Goal: Task Accomplishment & Management: Manage account settings

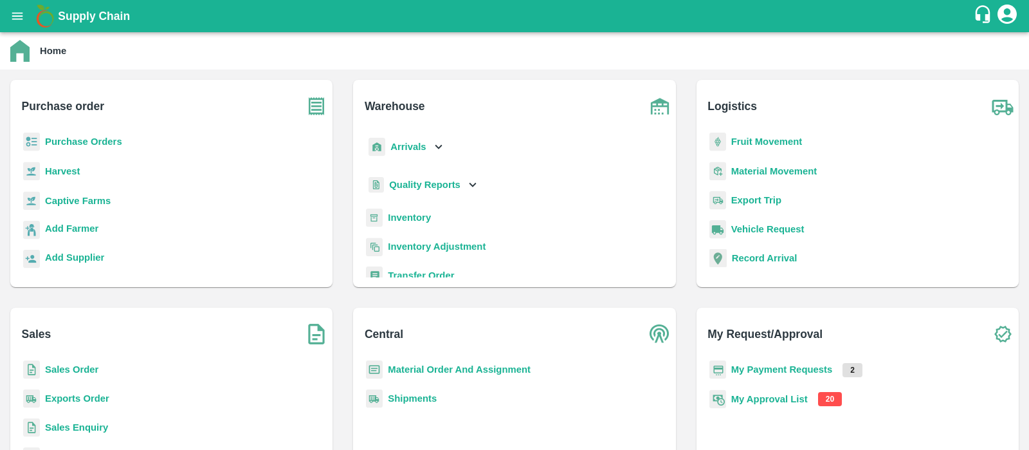
click at [772, 396] on b "My Approval List" at bounding box center [769, 399] width 77 height 10
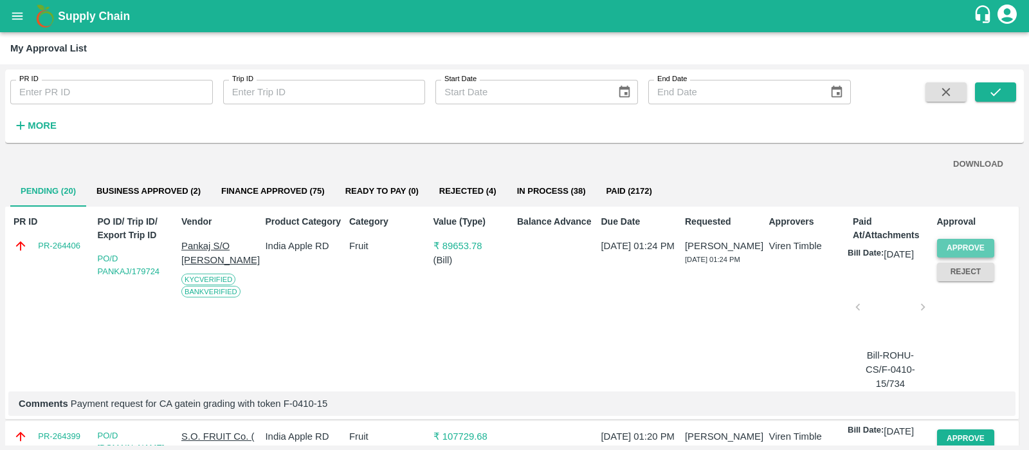
click at [972, 252] on button "Approve" at bounding box center [966, 248] width 58 height 19
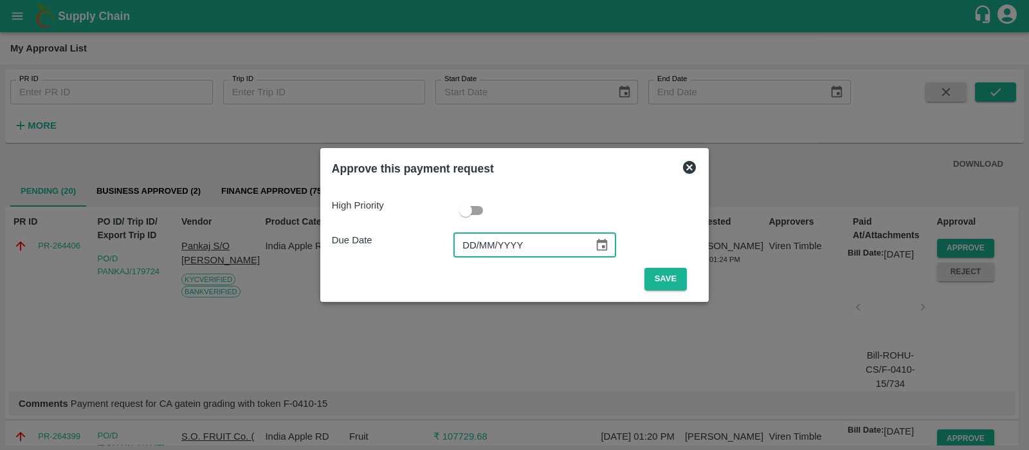
click at [460, 243] on input "DD/MM/YYYY" at bounding box center [519, 245] width 131 height 24
type input "[DATE]"
click at [659, 279] on button "Save" at bounding box center [666, 279] width 42 height 23
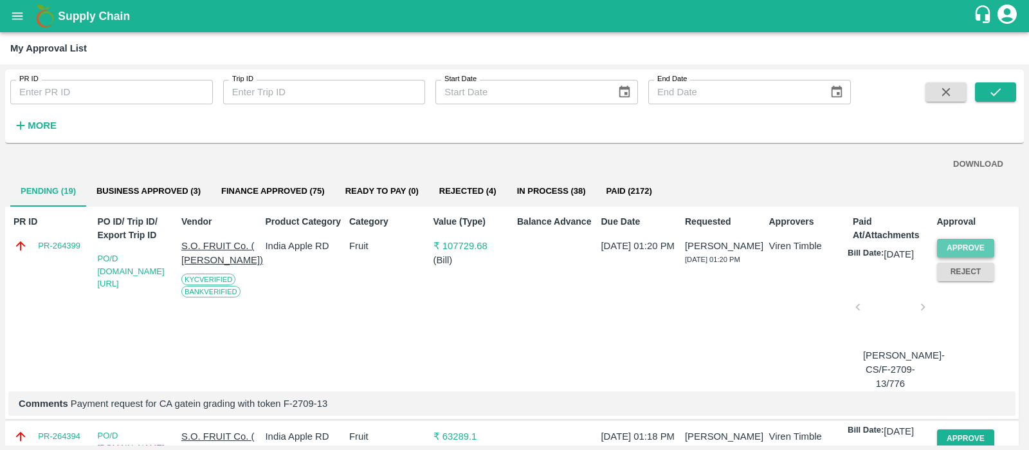
click at [971, 239] on button "Approve" at bounding box center [966, 248] width 58 height 19
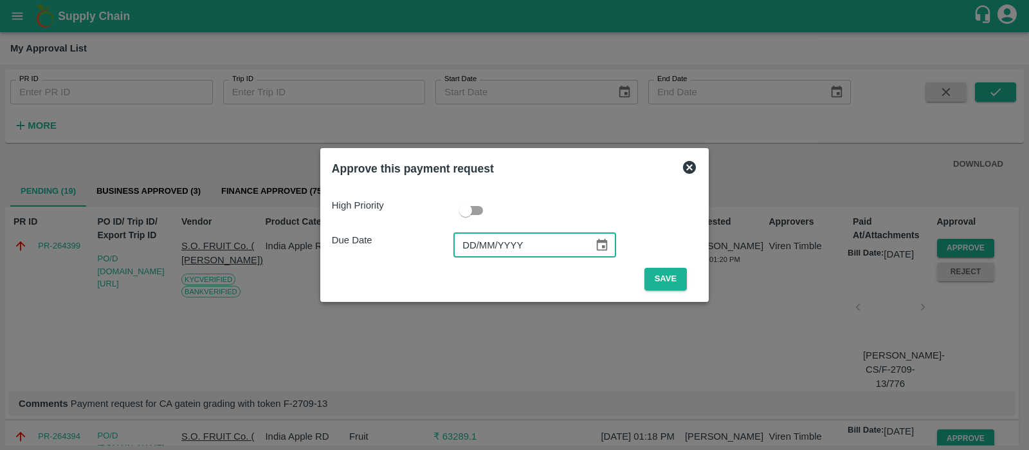
click at [460, 246] on input "DD/MM/YYYY" at bounding box center [519, 245] width 131 height 24
type input "[DATE]"
click at [651, 275] on button "Save" at bounding box center [666, 279] width 42 height 23
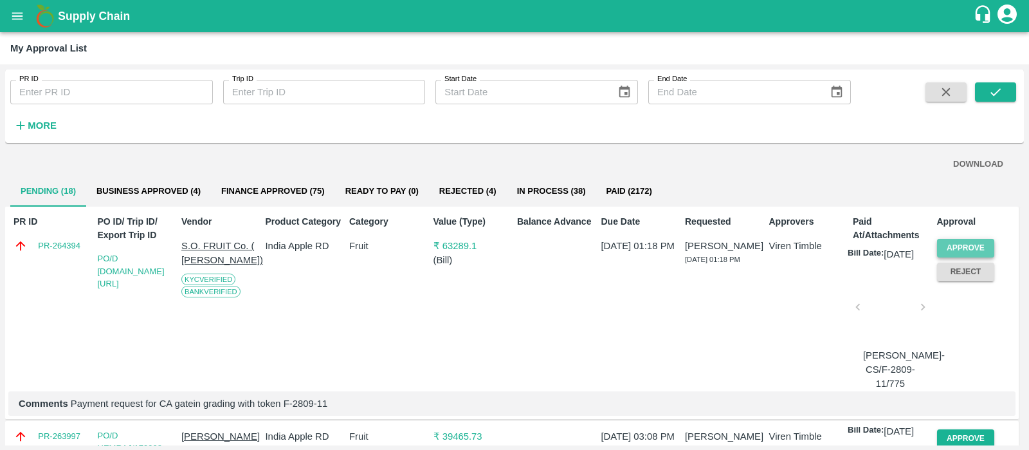
click at [959, 247] on button "Approve" at bounding box center [966, 248] width 58 height 19
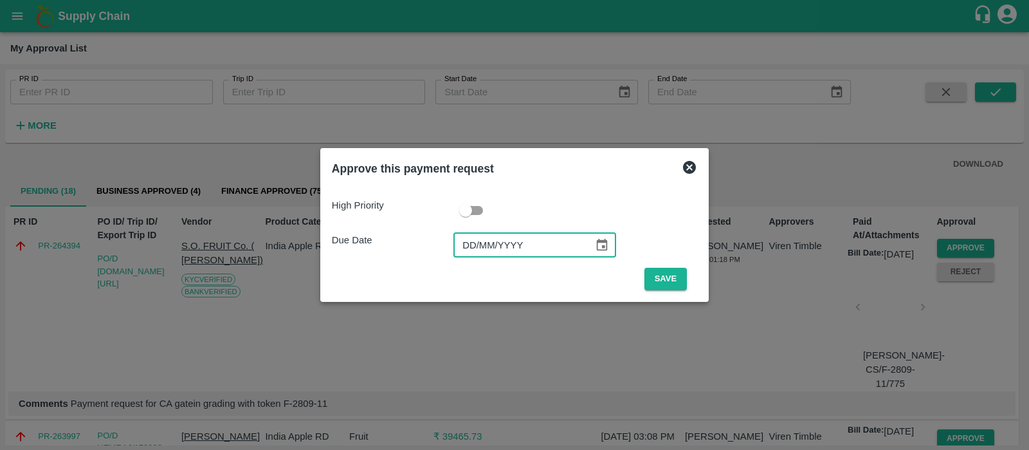
click at [462, 246] on input "DD/MM/YYYY" at bounding box center [519, 245] width 131 height 24
type input "[DATE]"
click at [668, 280] on button "Save" at bounding box center [666, 279] width 42 height 23
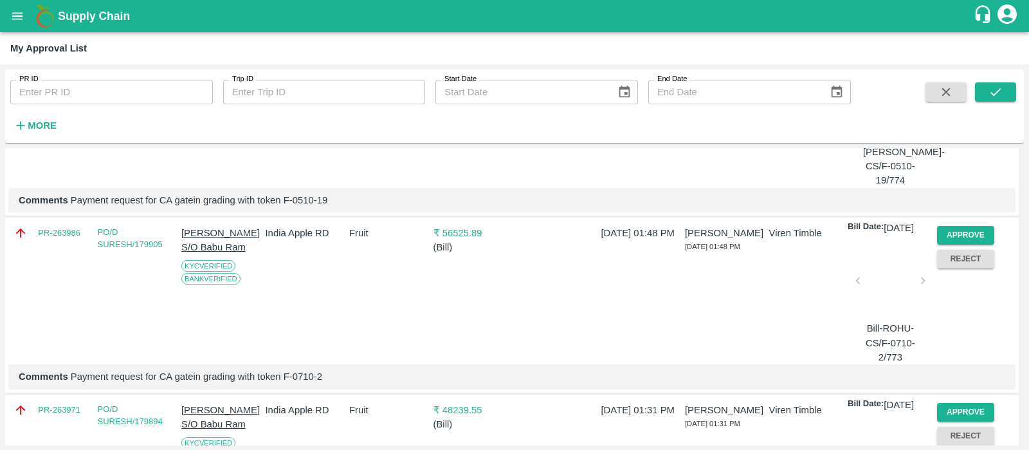
scroll to position [204, 0]
click at [955, 244] on button "Approve" at bounding box center [966, 234] width 58 height 19
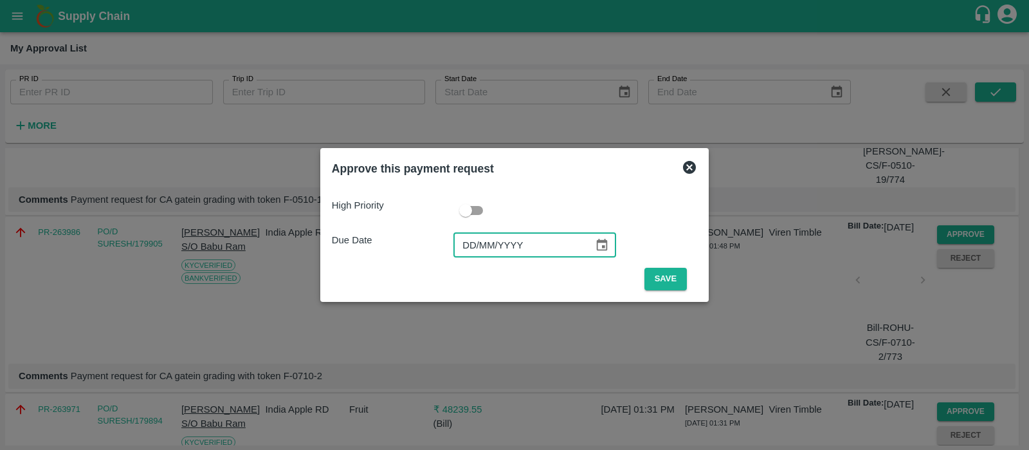
click at [471, 239] on input "DD/MM/YYYY" at bounding box center [519, 245] width 131 height 24
type input "[DATE]"
click at [662, 279] on button "Save" at bounding box center [666, 279] width 42 height 23
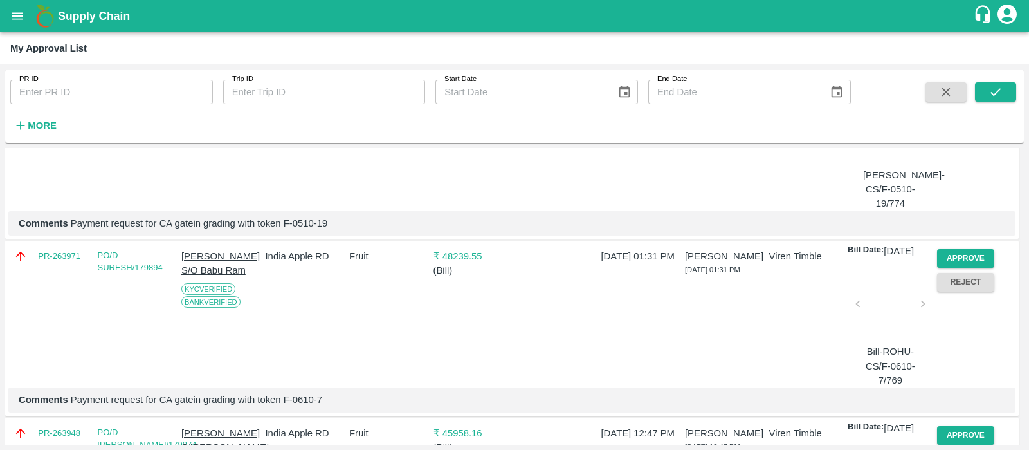
scroll to position [235, 0]
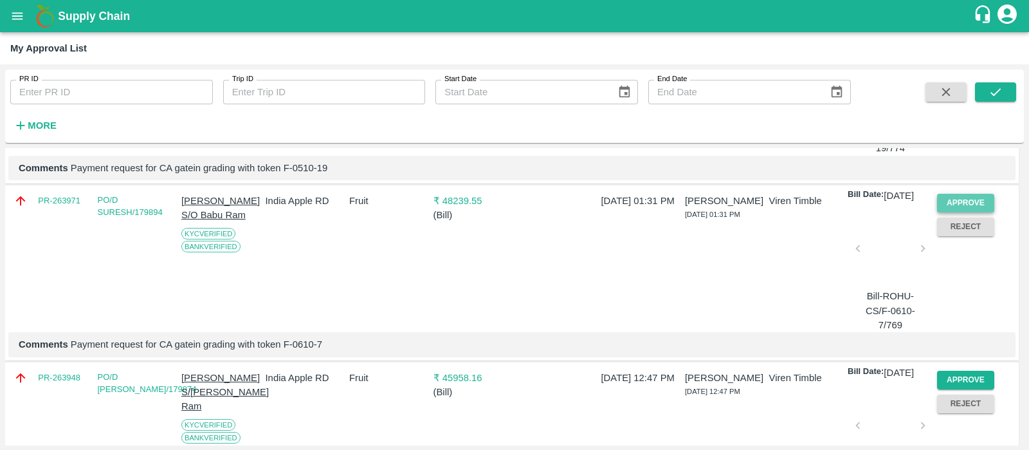
click at [962, 212] on button "Approve" at bounding box center [966, 203] width 58 height 19
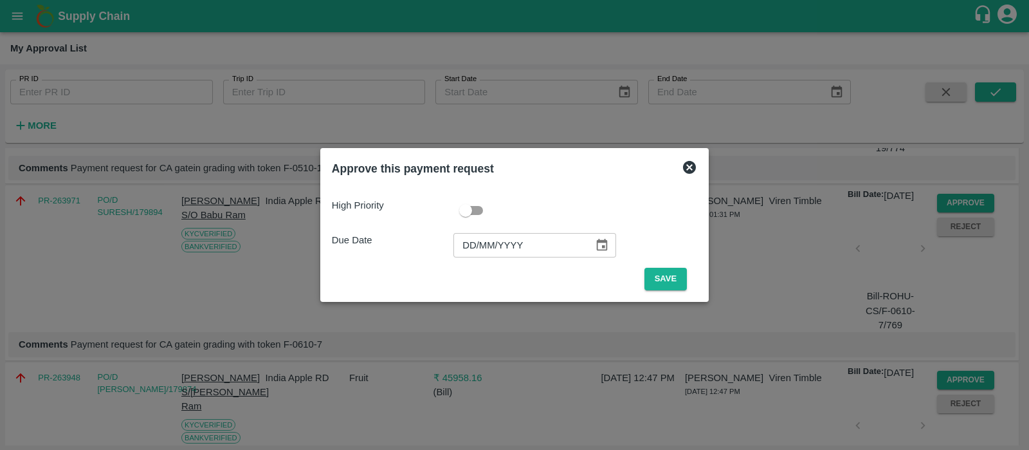
click at [482, 250] on input "DD/MM/YYYY" at bounding box center [519, 245] width 131 height 24
type input "[DATE]"
click at [658, 279] on button "Save" at bounding box center [666, 279] width 42 height 23
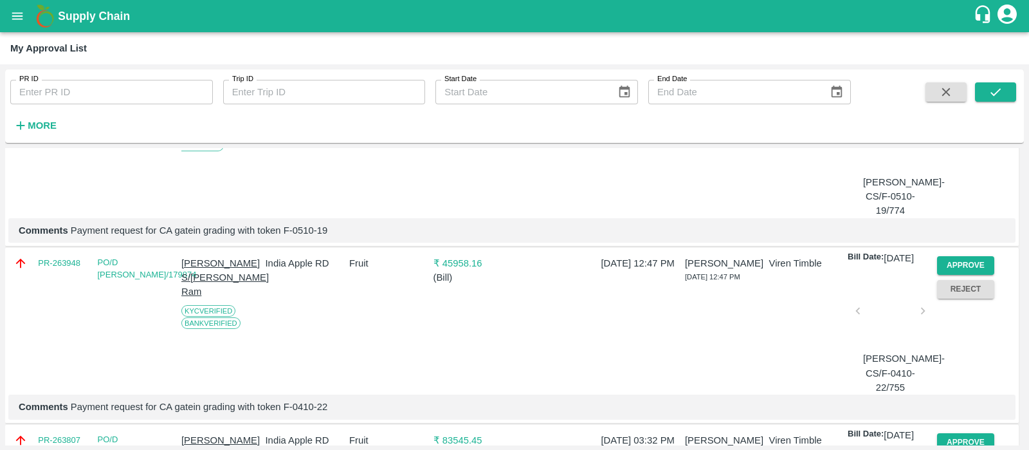
scroll to position [176, 0]
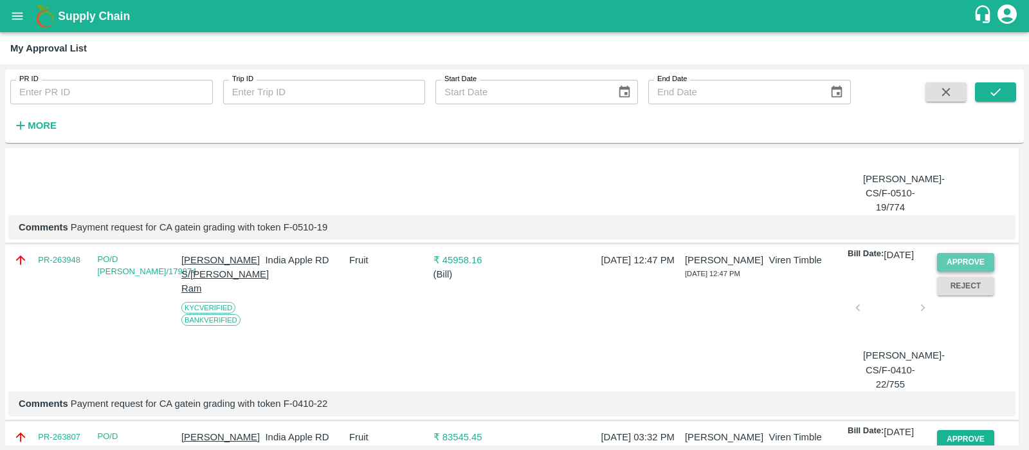
click at [955, 271] on button "Approve" at bounding box center [966, 262] width 58 height 19
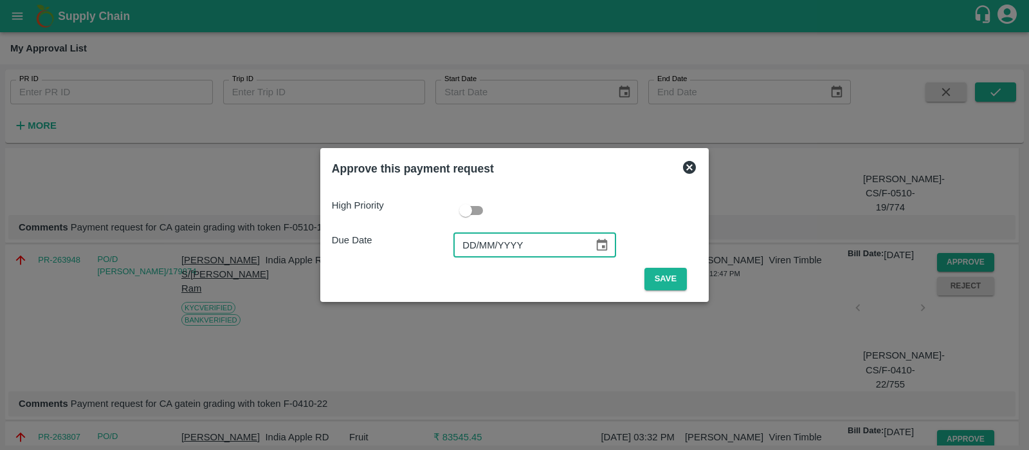
click at [465, 250] on input "DD/MM/YYYY" at bounding box center [519, 245] width 131 height 24
type input "[DATE]"
click at [676, 274] on button "Save" at bounding box center [666, 279] width 42 height 23
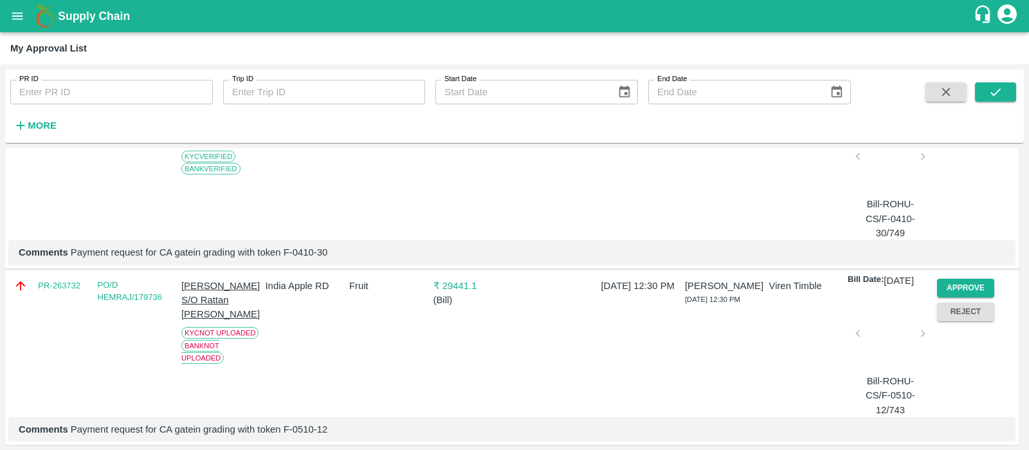
scroll to position [225, 0]
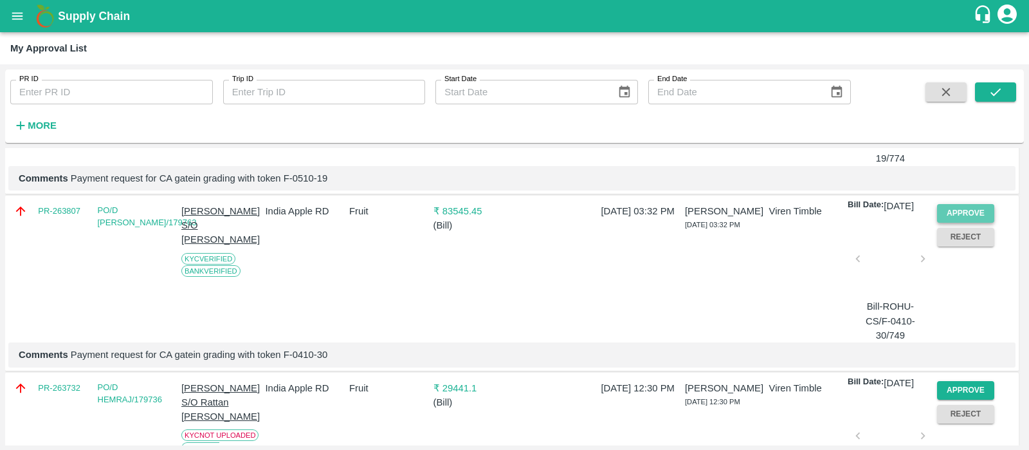
click at [973, 223] on button "Approve" at bounding box center [966, 213] width 58 height 19
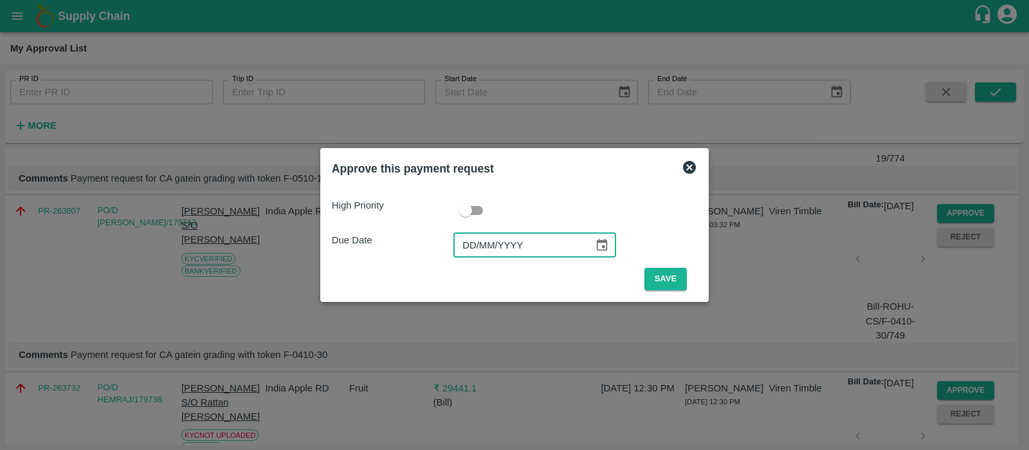
click at [476, 241] on input "DD/MM/YYYY" at bounding box center [519, 245] width 131 height 24
type input "[DATE]"
click at [661, 276] on button "Save" at bounding box center [666, 279] width 42 height 23
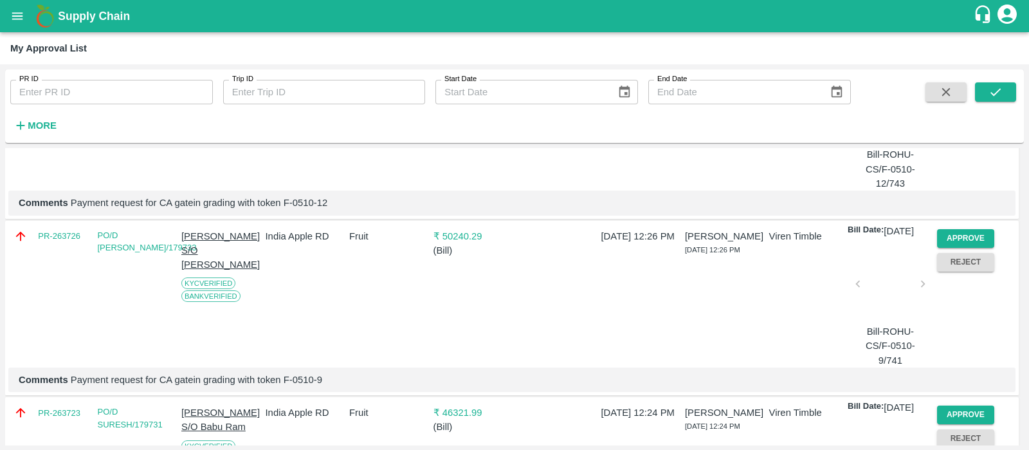
scroll to position [379, 0]
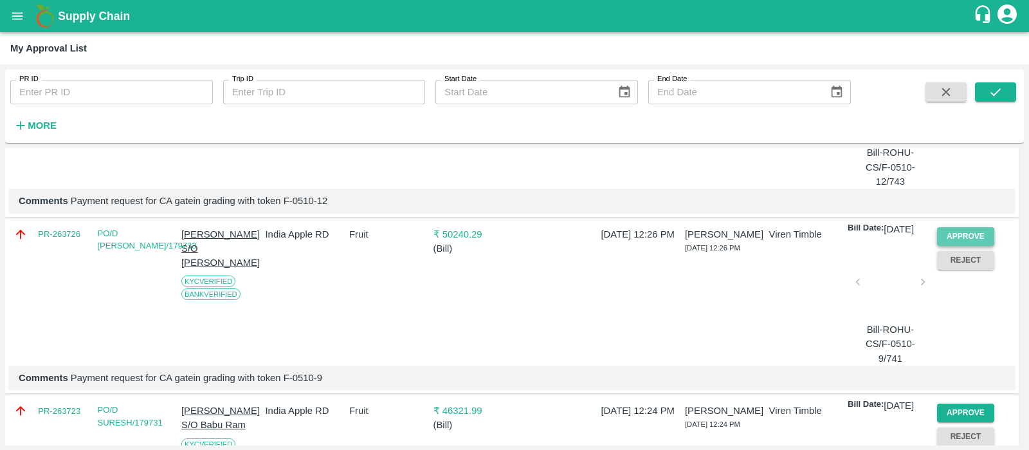
click at [961, 246] on button "Approve" at bounding box center [966, 236] width 58 height 19
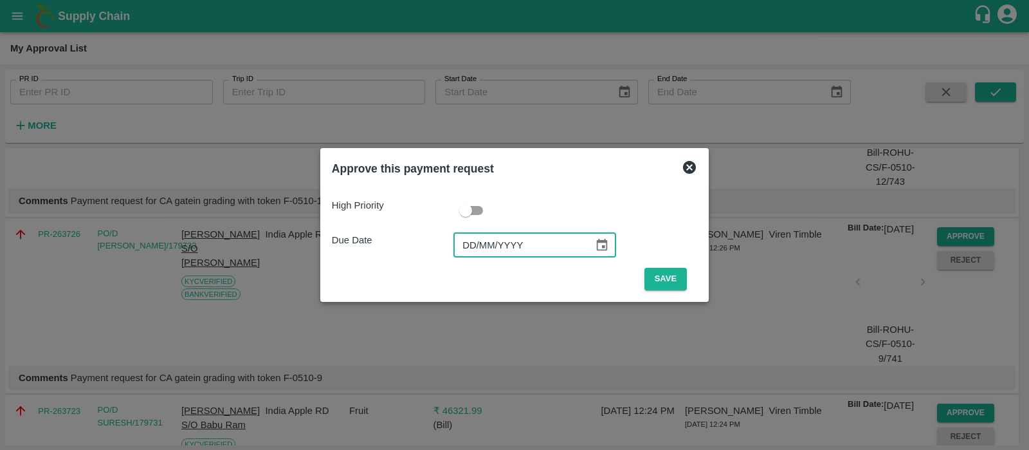
click at [470, 240] on input "DD/MM/YYYY" at bounding box center [519, 245] width 131 height 24
type input "[DATE]"
click at [650, 275] on button "Save" at bounding box center [666, 279] width 42 height 23
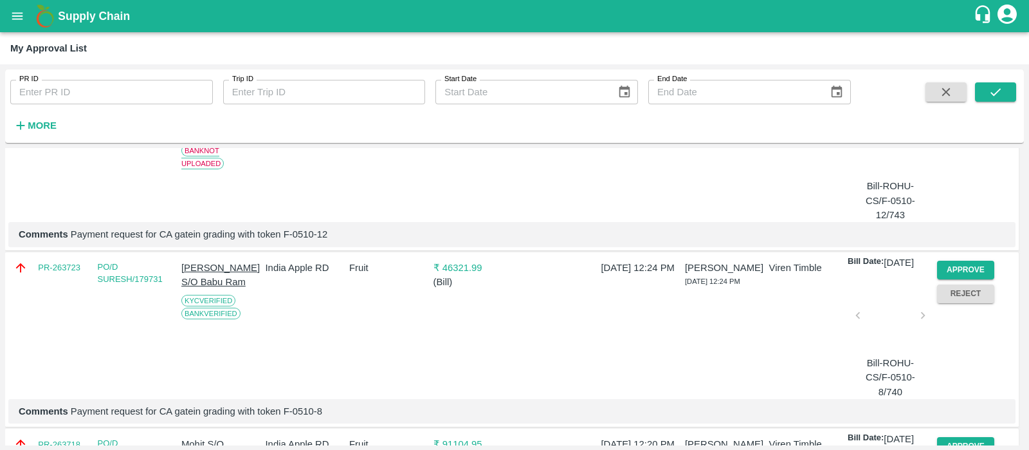
scroll to position [347, 0]
click at [957, 278] on button "Approve" at bounding box center [966, 268] width 58 height 19
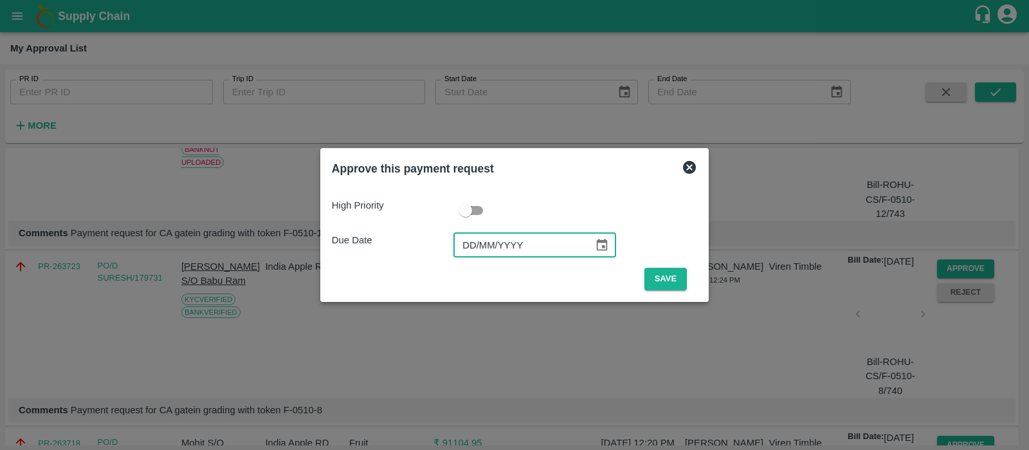
click at [478, 243] on input "DD/MM/YYYY" at bounding box center [519, 245] width 131 height 24
type input "[DATE]"
click at [659, 273] on button "Save" at bounding box center [666, 279] width 42 height 23
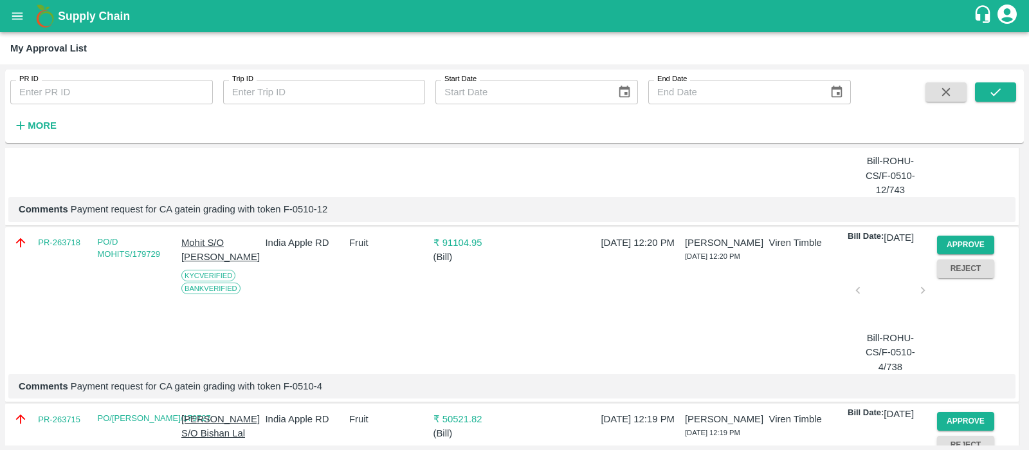
scroll to position [371, 0]
click at [974, 253] on button "Approve" at bounding box center [966, 244] width 58 height 19
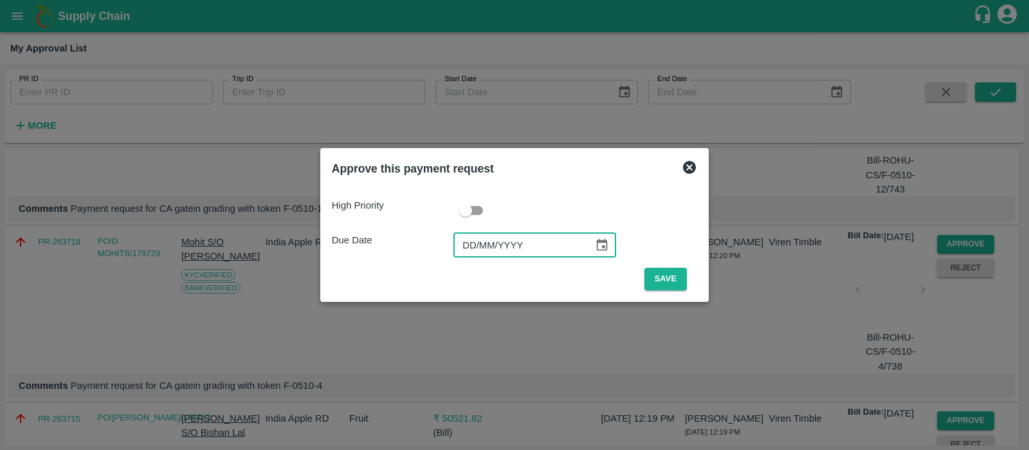
click at [463, 249] on input "DD/MM/YYYY" at bounding box center [519, 245] width 131 height 24
type input "[DATE]"
click at [656, 282] on button "Save" at bounding box center [666, 279] width 42 height 23
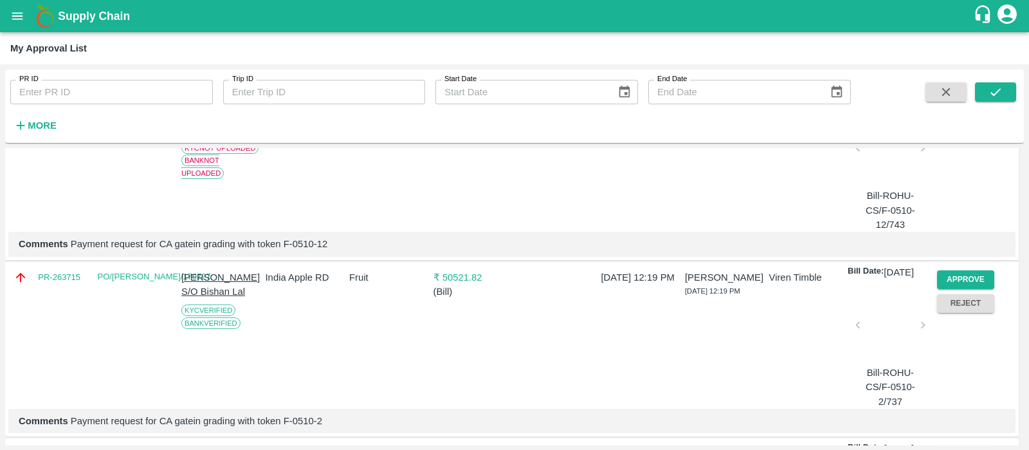
scroll to position [337, 0]
click at [983, 288] on button "Approve" at bounding box center [966, 278] width 58 height 19
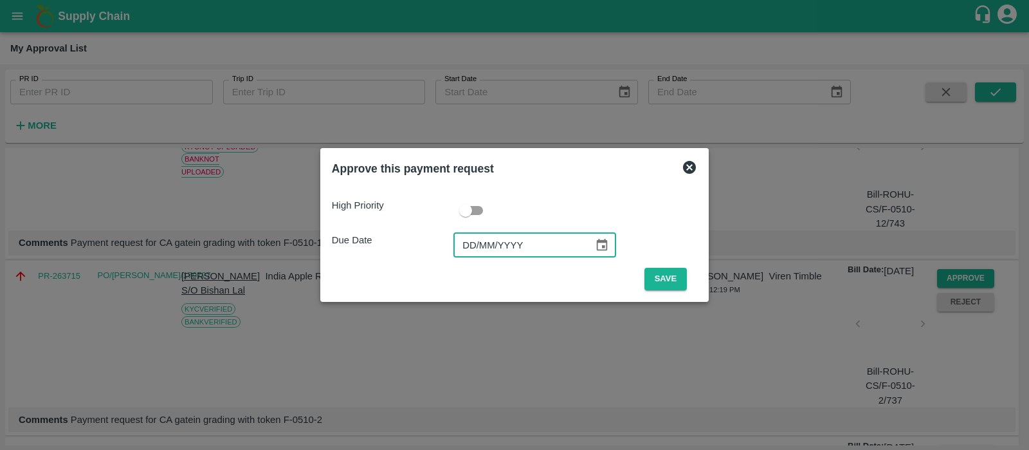
click at [479, 249] on input "DD/MM/YYYY" at bounding box center [519, 245] width 131 height 24
type input "[DATE]"
click at [649, 286] on button "Save" at bounding box center [666, 279] width 42 height 23
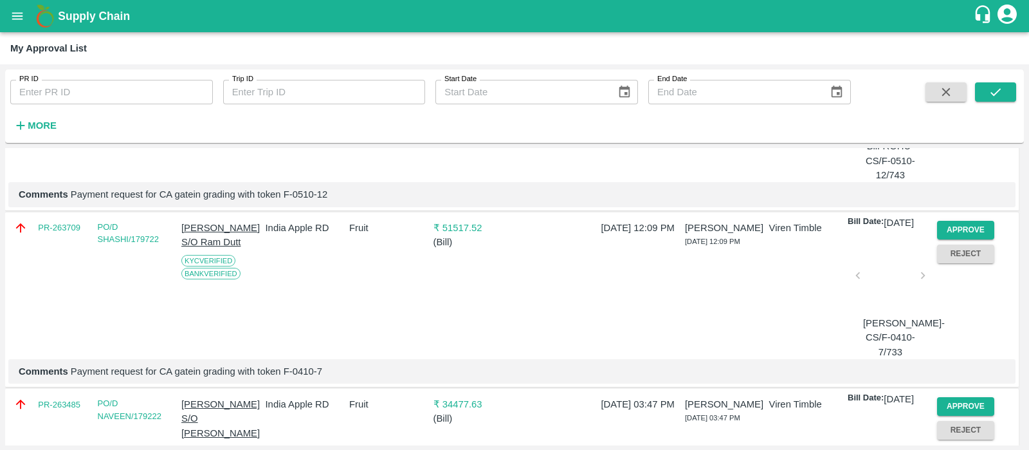
scroll to position [386, 0]
click at [959, 239] on button "Approve" at bounding box center [966, 229] width 58 height 19
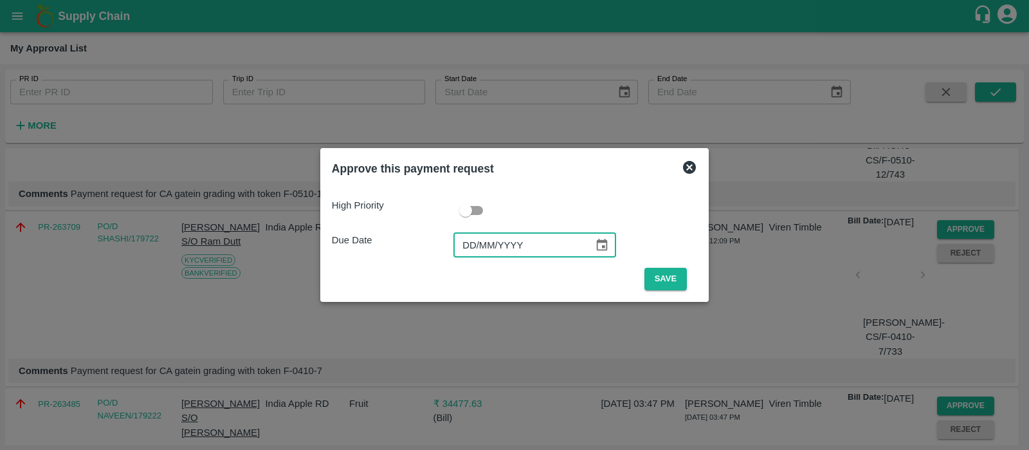
click at [469, 241] on input "DD/MM/YYYY" at bounding box center [519, 245] width 131 height 24
type input "[DATE]"
click at [665, 278] on button "Save" at bounding box center [666, 279] width 42 height 23
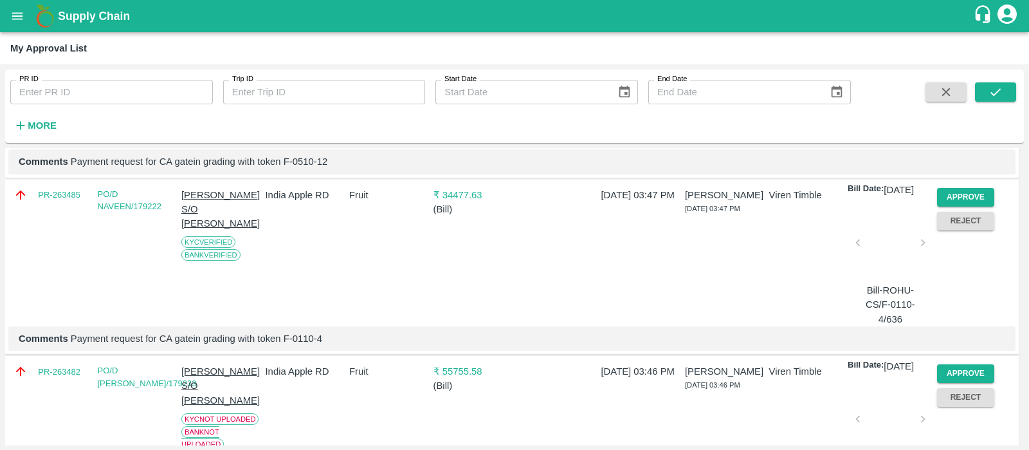
scroll to position [416, 0]
click at [954, 208] on button "Approve" at bounding box center [966, 199] width 58 height 19
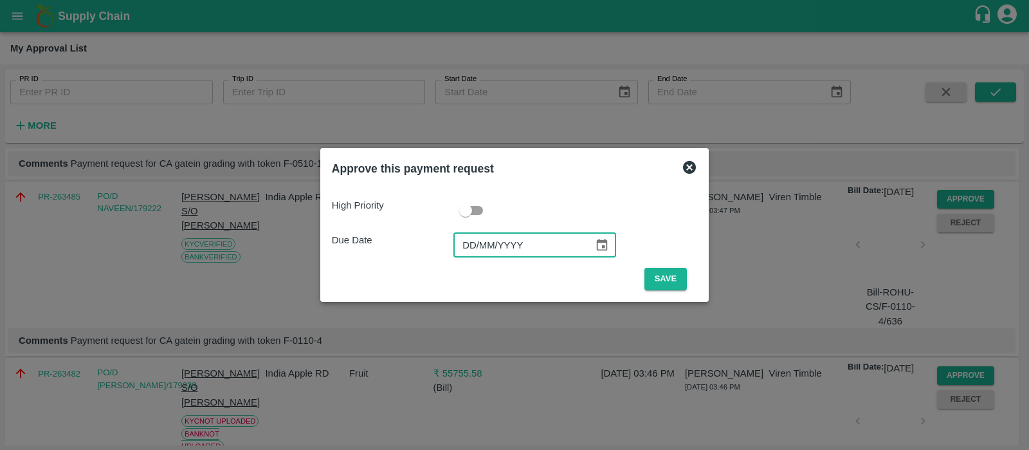
click at [465, 241] on input "DD/MM/YYYY" at bounding box center [519, 245] width 131 height 24
type input "[DATE]"
click at [652, 276] on button "Save" at bounding box center [666, 279] width 42 height 23
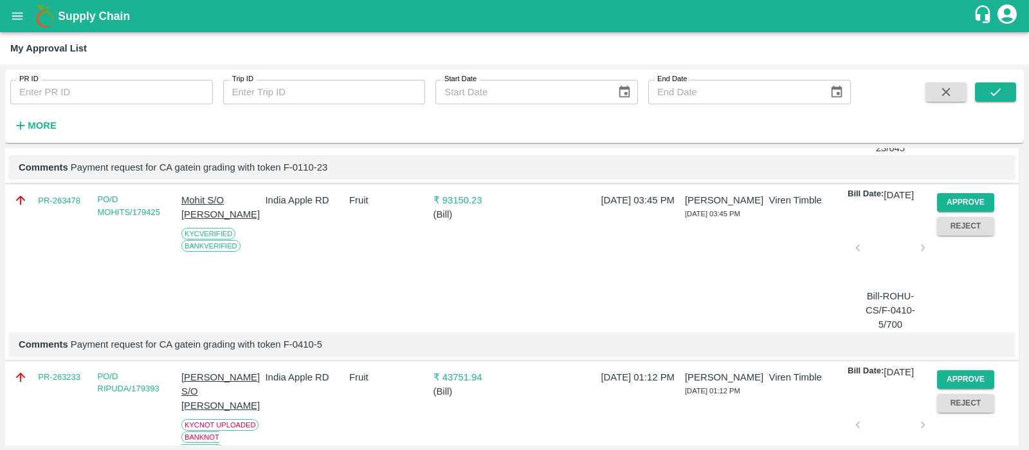
scroll to position [590, 0]
click at [970, 211] on button "Approve" at bounding box center [966, 201] width 58 height 19
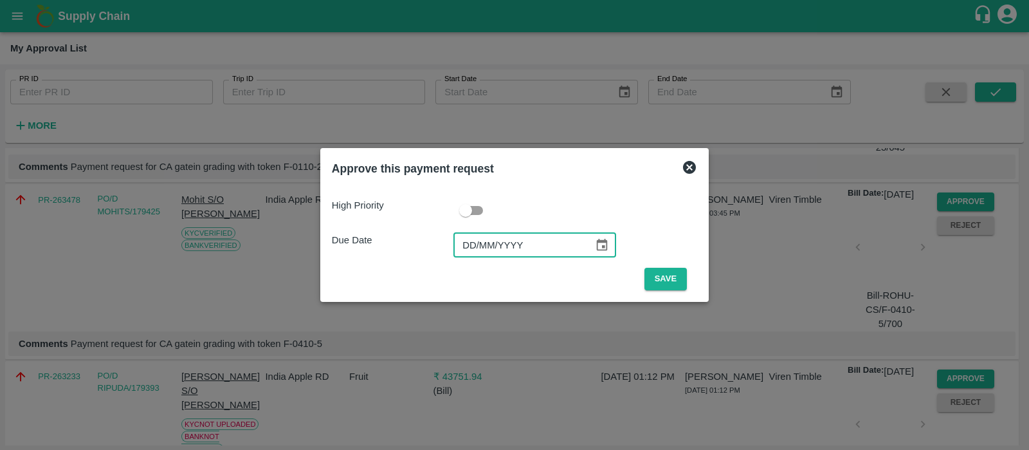
click at [468, 243] on input "DD/MM/YYYY" at bounding box center [519, 245] width 131 height 24
type input "[DATE]"
click at [672, 268] on button "Save" at bounding box center [666, 279] width 42 height 23
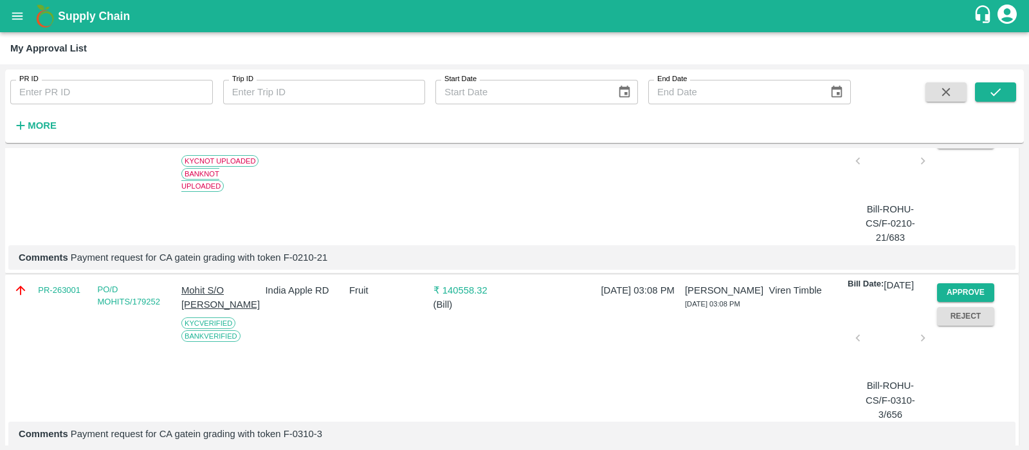
scroll to position [763, 0]
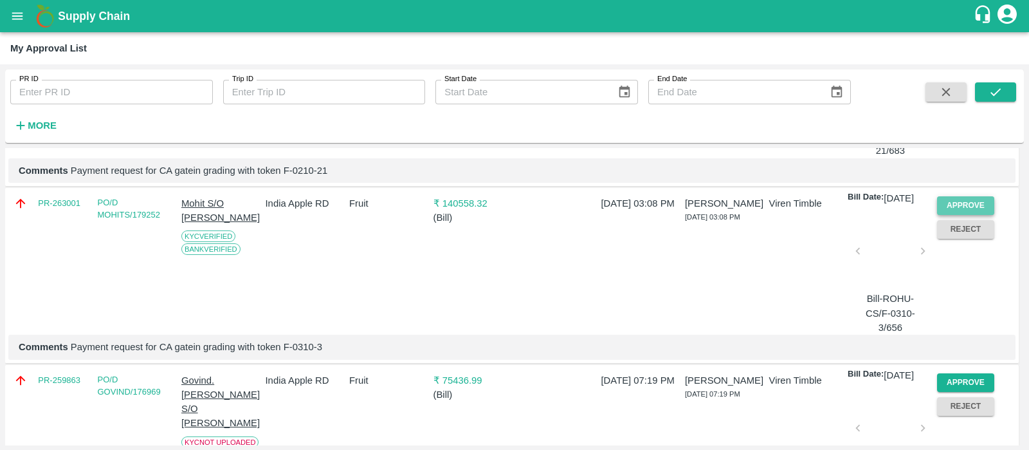
click at [968, 215] on button "Approve" at bounding box center [966, 205] width 58 height 19
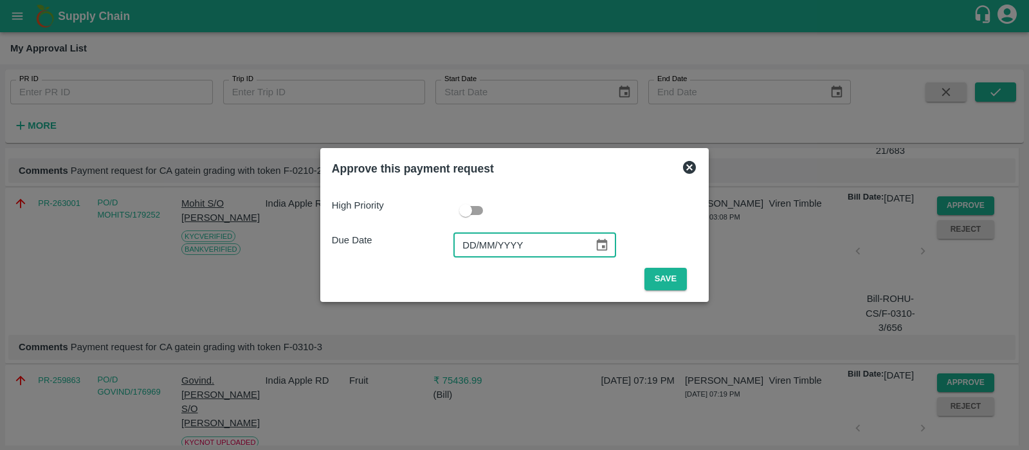
click at [478, 239] on input "DD/MM/YYYY" at bounding box center [519, 245] width 131 height 24
type input "[DATE]"
click at [659, 274] on button "Save" at bounding box center [666, 279] width 42 height 23
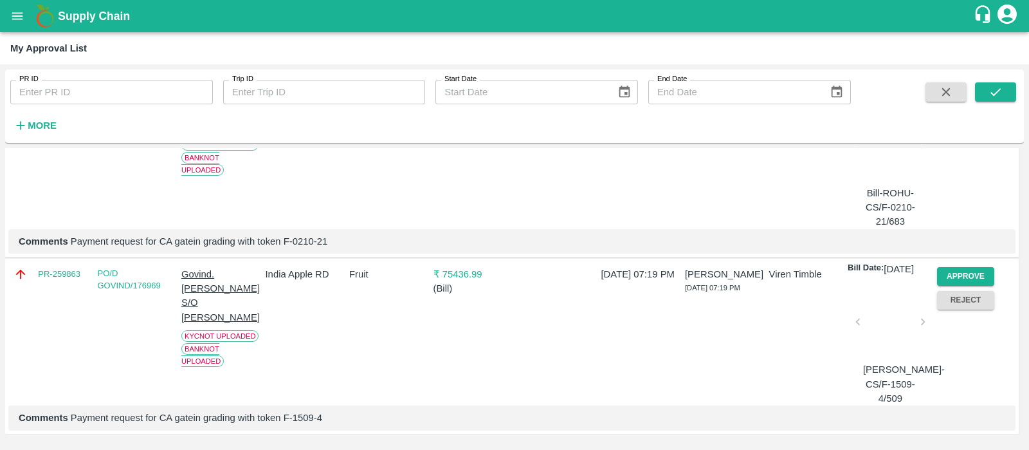
scroll to position [0, 0]
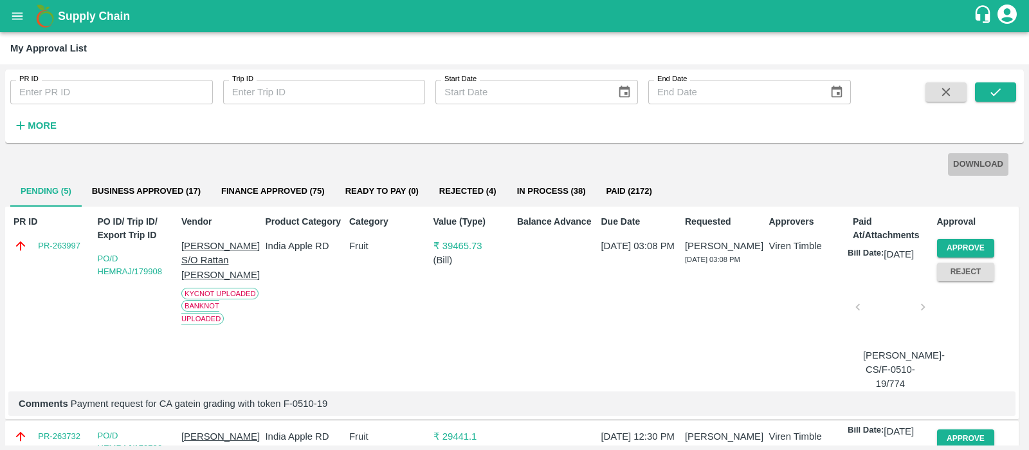
click at [968, 165] on button "DOWNLOAD" at bounding box center [978, 164] width 60 height 23
